Goal: Find specific page/section: Find specific page/section

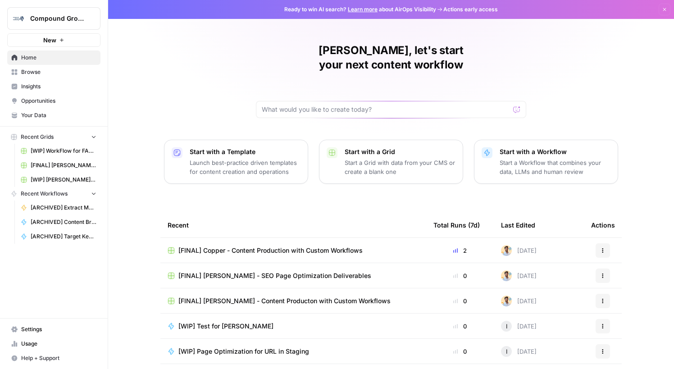
click at [48, 71] on span "Browse" at bounding box center [58, 72] width 75 height 8
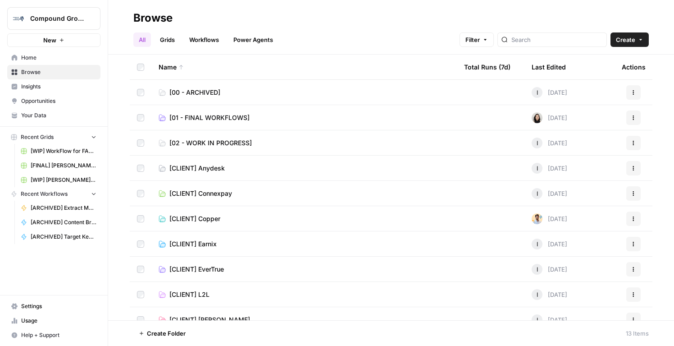
click at [206, 141] on span "[02 - WORK IN PROGRESS]" at bounding box center [211, 142] width 82 height 9
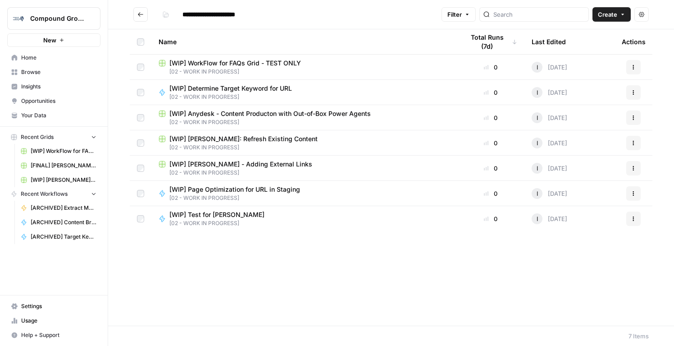
click at [225, 192] on span "[WIP] Page Optimization for URL in Staging" at bounding box center [235, 189] width 131 height 9
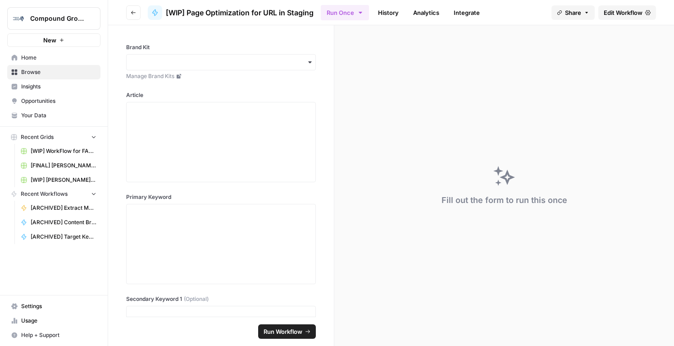
click at [619, 14] on span "Edit Workflow" at bounding box center [623, 12] width 39 height 9
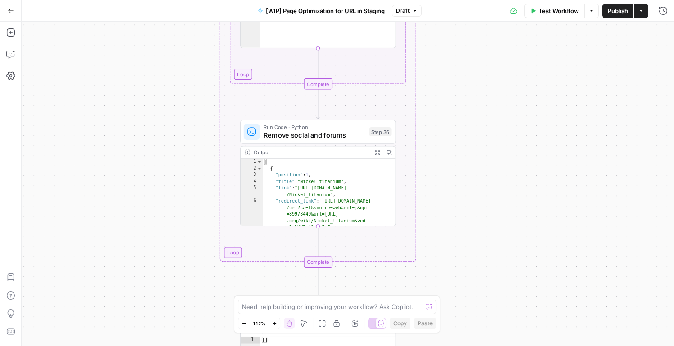
drag, startPoint x: 457, startPoint y: 194, endPoint x: 463, endPoint y: 187, distance: 8.7
click at [463, 187] on div "Workflow Set Inputs Inputs Web Page Scrape Web Page Scrape Step 1 Output Expand…" at bounding box center [348, 184] width 653 height 324
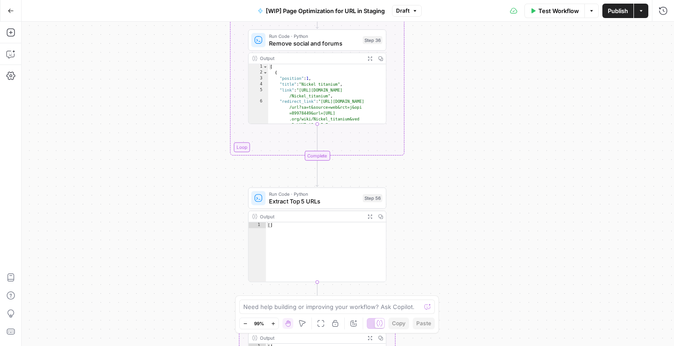
drag, startPoint x: 453, startPoint y: 170, endPoint x: 447, endPoint y: 121, distance: 49.5
click at [447, 122] on div "Workflow Set Inputs Inputs Web Page Scrape Web Page Scrape Step 1 Output Expand…" at bounding box center [348, 184] width 653 height 324
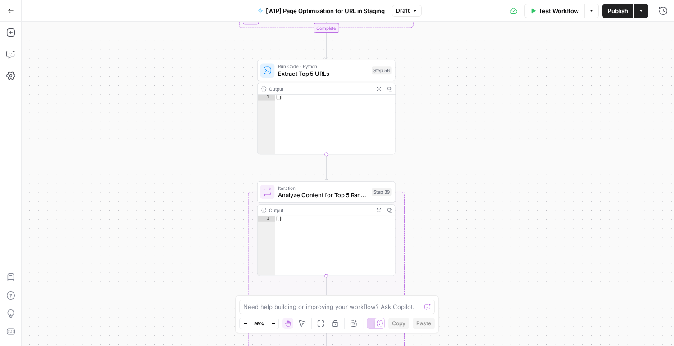
click at [454, 104] on div "Workflow Set Inputs Inputs Web Page Scrape Web Page Scrape Step 1 Output Expand…" at bounding box center [348, 184] width 653 height 324
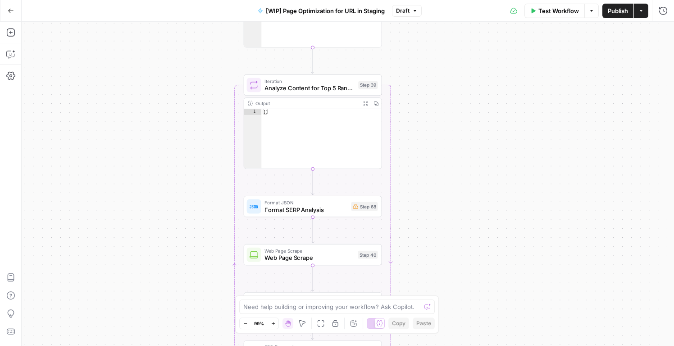
drag, startPoint x: 451, startPoint y: 219, endPoint x: 438, endPoint y: 113, distance: 106.8
click at [438, 113] on div "Workflow Set Inputs Inputs Web Page Scrape Web Page Scrape Step 1 Output Expand…" at bounding box center [348, 184] width 653 height 324
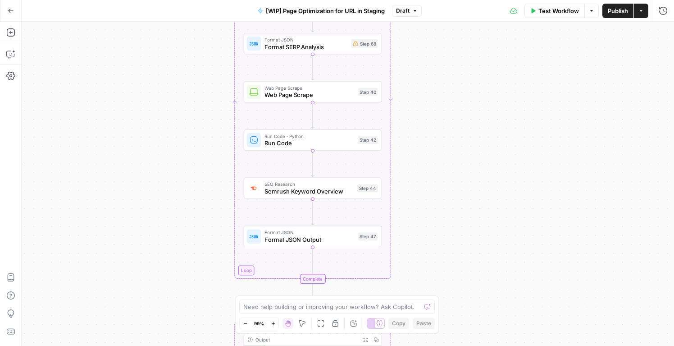
drag, startPoint x: 439, startPoint y: 64, endPoint x: 433, endPoint y: 42, distance: 23.0
click at [433, 42] on div "Workflow Set Inputs Inputs Web Page Scrape Web Page Scrape Step 1 Output Expand…" at bounding box center [348, 184] width 653 height 324
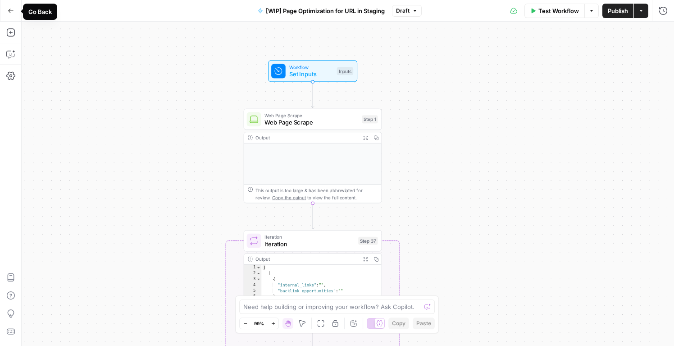
click at [9, 13] on icon "button" at bounding box center [11, 11] width 6 height 6
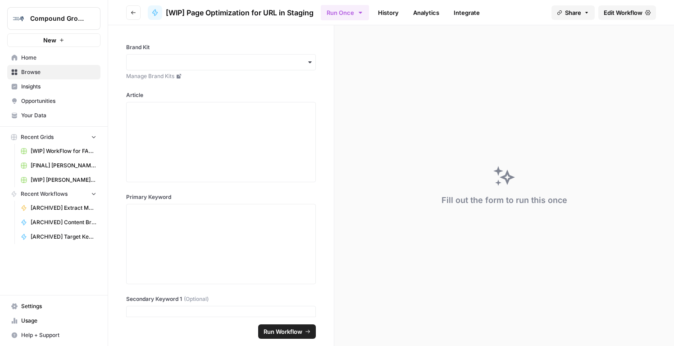
click at [27, 55] on span "Home" at bounding box center [58, 58] width 75 height 8
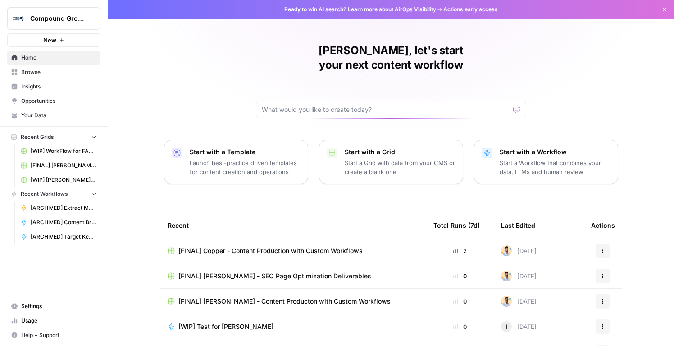
click at [34, 69] on span "Browse" at bounding box center [58, 72] width 75 height 8
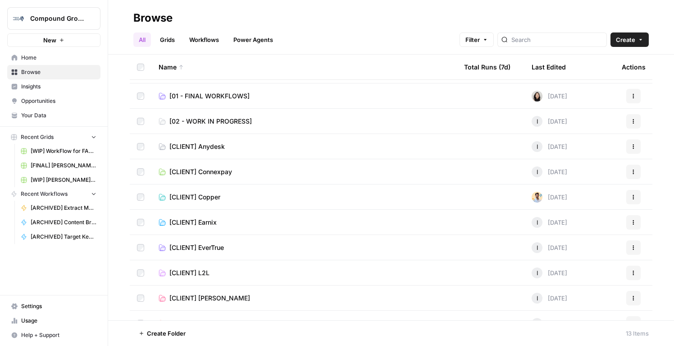
scroll to position [41, 0]
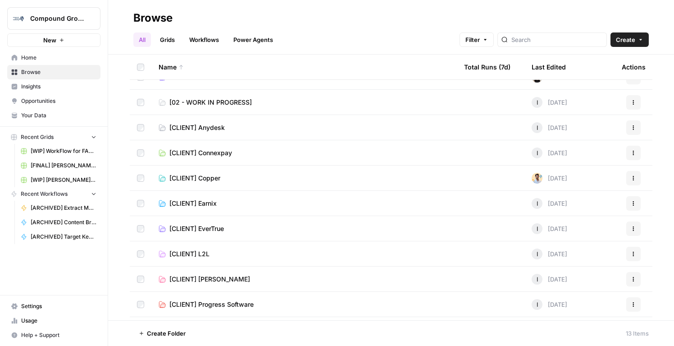
click at [224, 276] on link "[CLIENT] [PERSON_NAME]" at bounding box center [304, 279] width 291 height 9
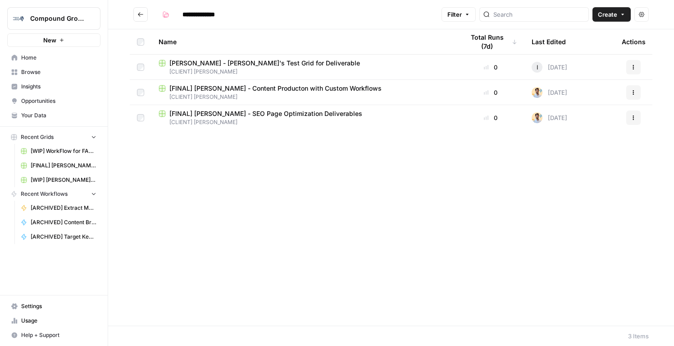
click at [316, 94] on span "[CLIENT] [PERSON_NAME]" at bounding box center [304, 97] width 291 height 8
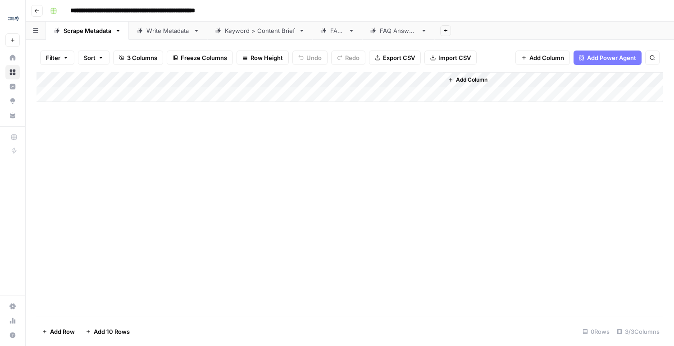
click at [263, 32] on div "Keyword > Content Brief" at bounding box center [260, 30] width 70 height 9
